Goal: Task Accomplishment & Management: Manage account settings

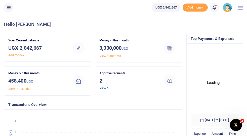
scroll to position [74, 48]
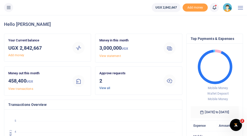
click at [104, 89] on link "View all" at bounding box center [104, 89] width 11 height 4
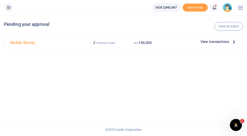
click at [233, 43] on icon at bounding box center [234, 42] width 6 height 6
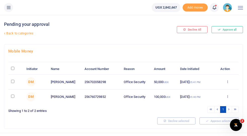
click at [12, 68] on input "\a \a : activate to sort column descending" at bounding box center [12, 68] width 3 height 3
checkbox input "true"
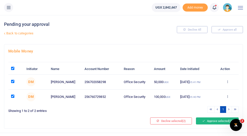
click at [213, 122] on button "Approve selected (2)" at bounding box center [217, 121] width 43 height 7
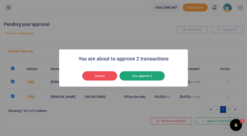
click at [147, 76] on button "Yes approve 2" at bounding box center [141, 76] width 45 height 10
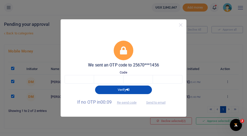
click at [160, 102] on span "Send to email" at bounding box center [156, 102] width 28 height 5
click at [160, 103] on button "Send to email" at bounding box center [156, 102] width 28 height 9
click at [87, 80] on input "text" at bounding box center [79, 79] width 29 height 9
type input "5"
type input "7"
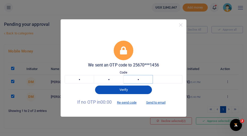
type input "3"
type input "1"
